Goal: Transaction & Acquisition: Download file/media

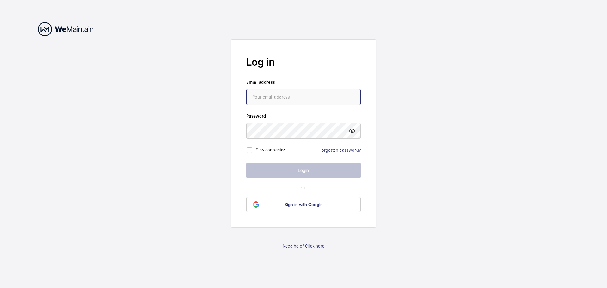
click at [301, 102] on input "email" at bounding box center [303, 97] width 114 height 16
type input "[EMAIL_ADDRESS][DOMAIN_NAME]"
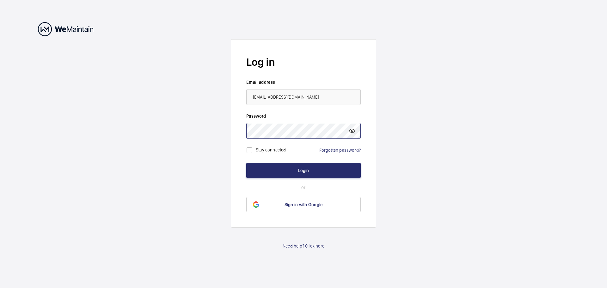
click at [246, 163] on button "Login" at bounding box center [303, 170] width 114 height 15
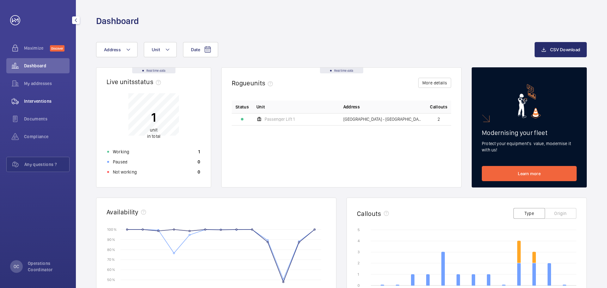
click at [38, 102] on span "Interventions" at bounding box center [47, 101] width 46 height 6
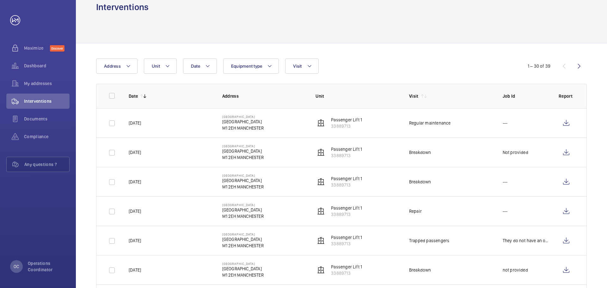
scroll to position [54, 0]
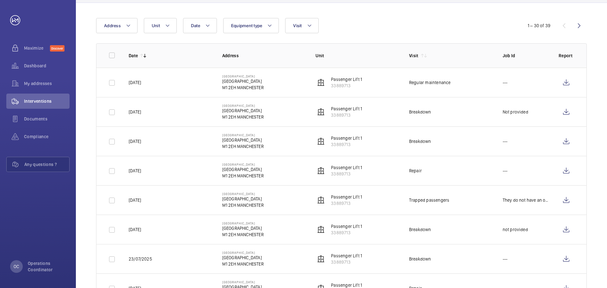
click at [567, 209] on td at bounding box center [567, 199] width 38 height 29
click at [568, 206] on wm-front-icon-button at bounding box center [565, 199] width 15 height 15
click at [563, 172] on wm-front-icon-button at bounding box center [565, 170] width 15 height 15
click at [563, 147] on wm-front-icon-button at bounding box center [565, 141] width 15 height 15
click at [562, 110] on wm-front-icon-button at bounding box center [565, 111] width 15 height 15
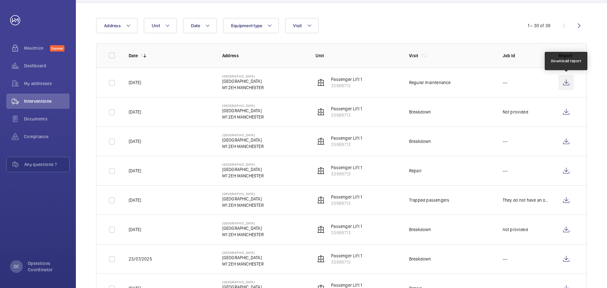
click at [565, 82] on wm-front-icon-button at bounding box center [565, 82] width 15 height 15
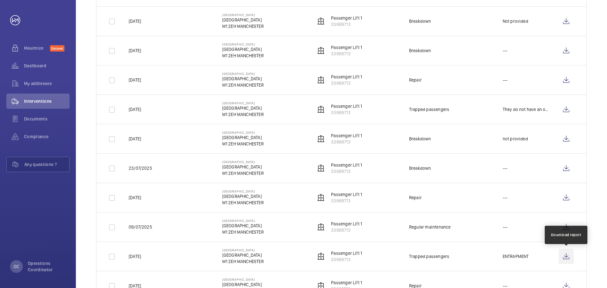
click at [565, 259] on wm-front-icon-button at bounding box center [565, 256] width 15 height 15
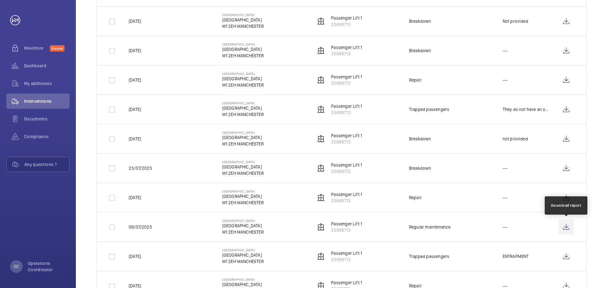
click at [567, 227] on wm-front-icon-button at bounding box center [565, 226] width 15 height 15
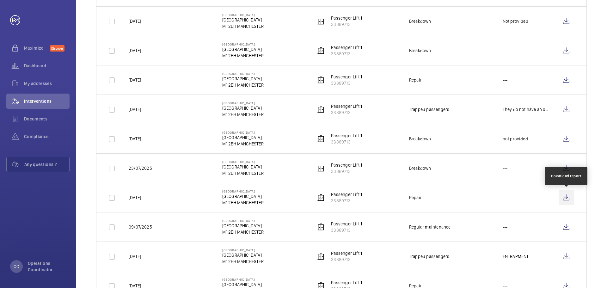
click at [565, 199] on wm-front-icon-button at bounding box center [565, 197] width 15 height 15
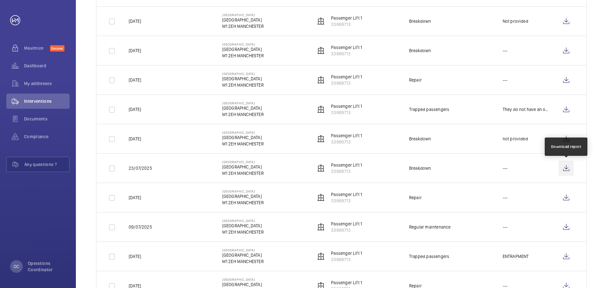
click at [567, 168] on wm-front-icon-button at bounding box center [565, 168] width 15 height 15
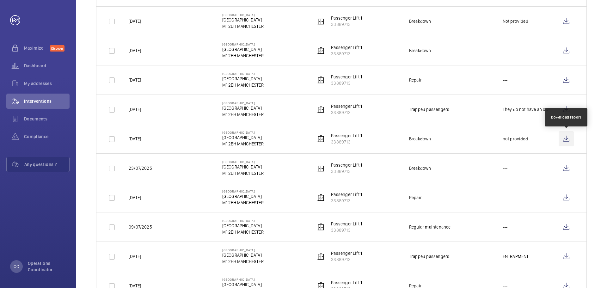
click at [561, 139] on wm-front-icon-button at bounding box center [565, 138] width 15 height 15
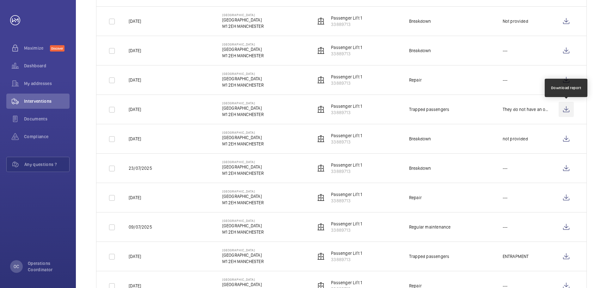
click at [567, 111] on wm-front-icon-button at bounding box center [565, 109] width 15 height 15
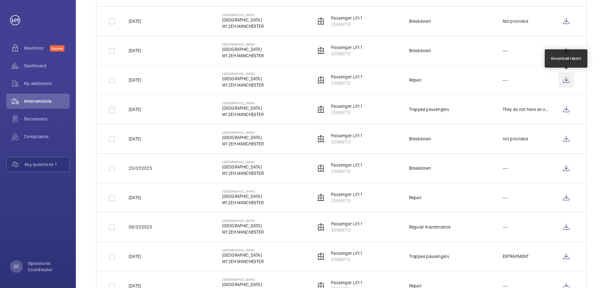
click at [566, 79] on wm-front-icon-button at bounding box center [565, 79] width 15 height 15
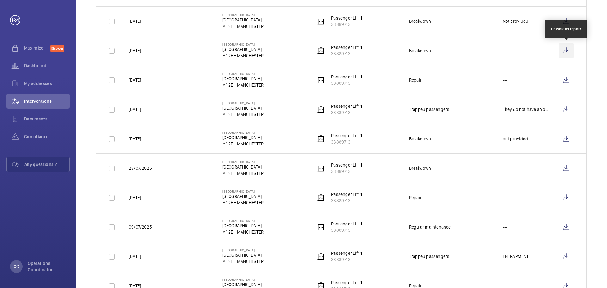
click at [570, 52] on wm-front-icon-button at bounding box center [565, 50] width 15 height 15
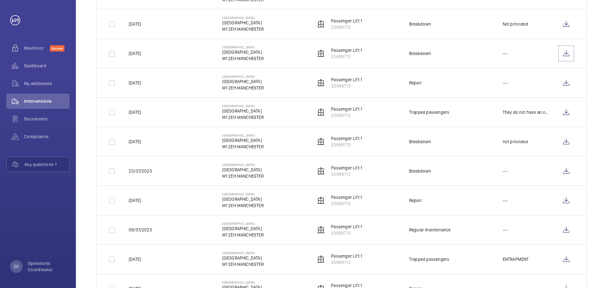
scroll to position [142, 0]
click at [558, 52] on wm-front-icon-button at bounding box center [565, 53] width 15 height 15
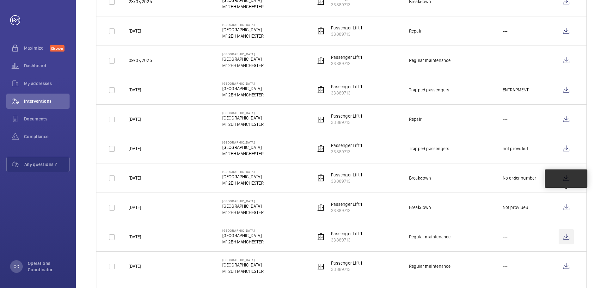
scroll to position [344, 0]
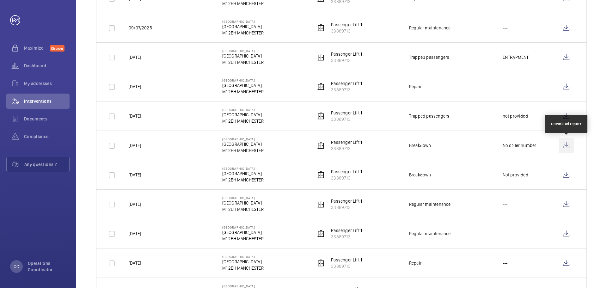
click at [570, 145] on wm-front-icon-button at bounding box center [565, 145] width 15 height 15
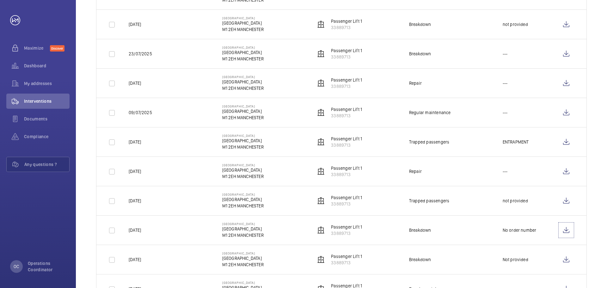
scroll to position [240, 0]
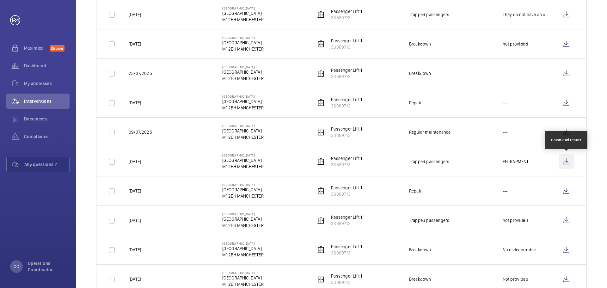
click at [568, 163] on wm-front-icon-button at bounding box center [565, 161] width 15 height 15
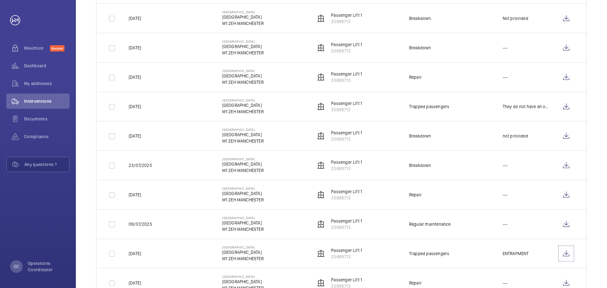
scroll to position [152, 0]
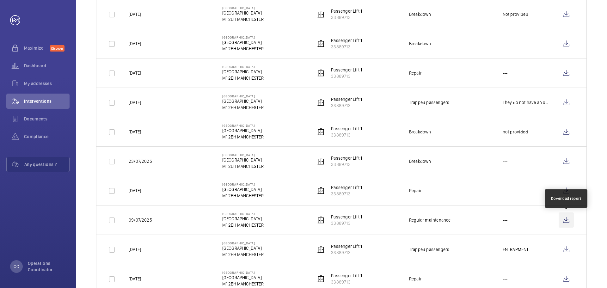
click at [565, 221] on wm-front-icon-button at bounding box center [565, 219] width 15 height 15
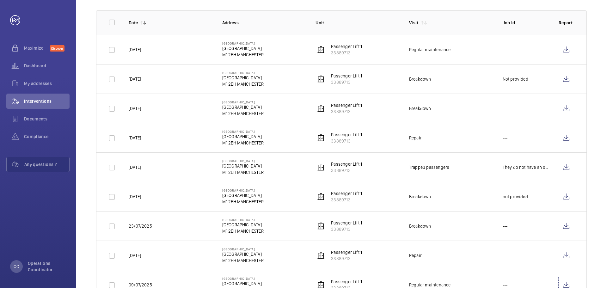
scroll to position [0, 0]
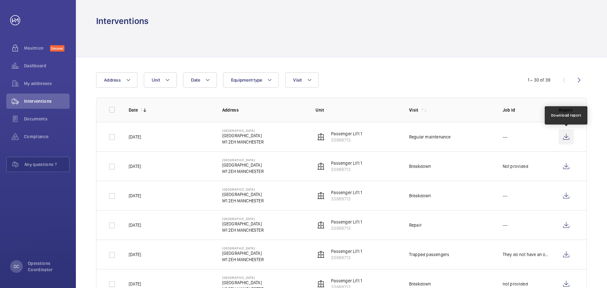
click at [564, 136] on wm-front-icon-button at bounding box center [565, 136] width 15 height 15
